Goal: Transaction & Acquisition: Purchase product/service

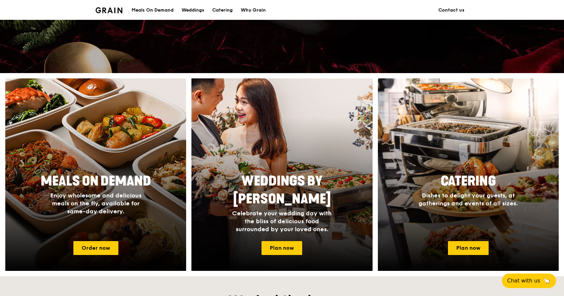
scroll to position [193, 0]
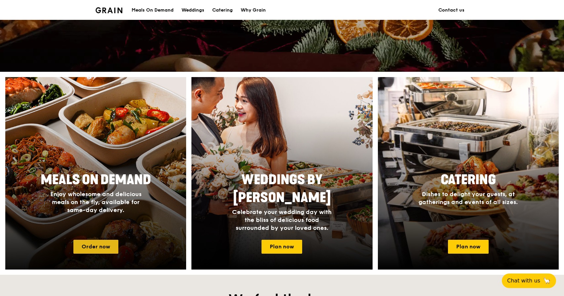
click at [109, 253] on link "Order now" at bounding box center [95, 247] width 45 height 14
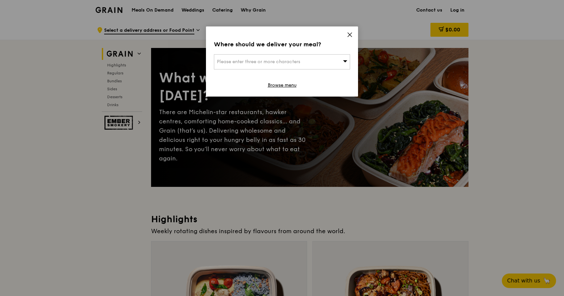
click at [352, 36] on icon at bounding box center [350, 35] width 6 height 6
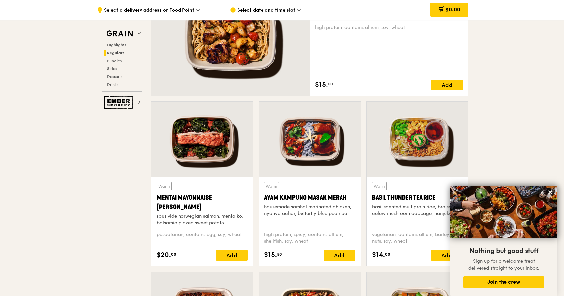
scroll to position [506, 0]
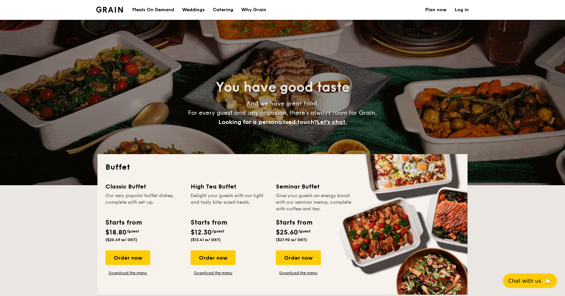
select select
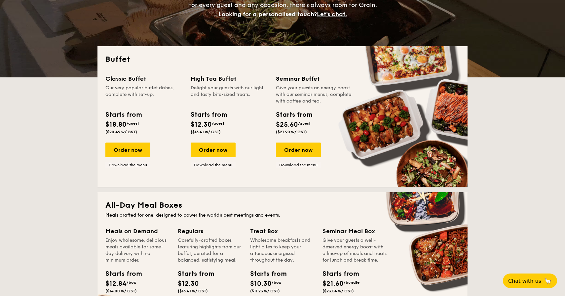
scroll to position [106, 0]
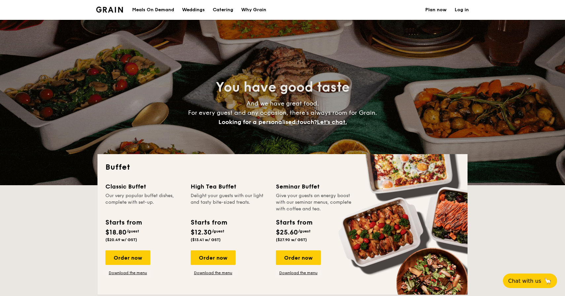
select select
